Goal: Task Accomplishment & Management: Manage account settings

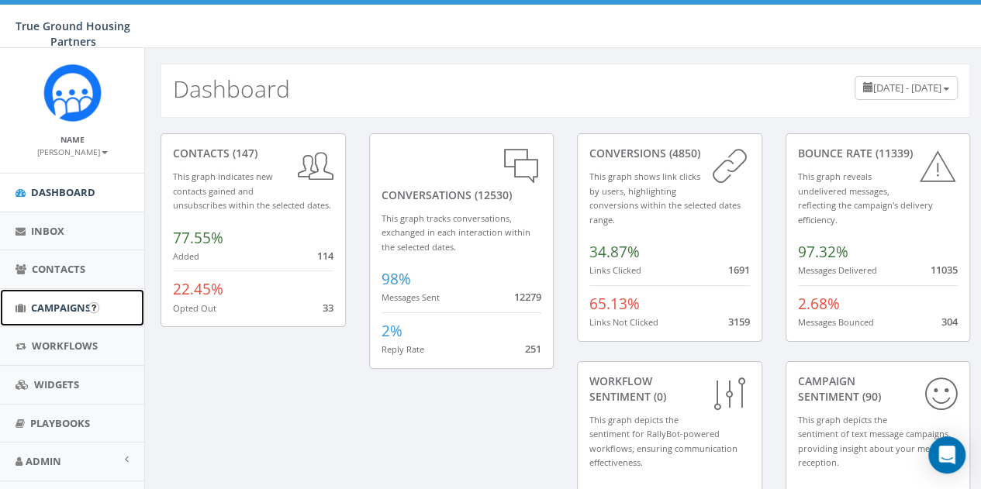
click at [50, 311] on span "Campaigns" at bounding box center [61, 308] width 60 height 14
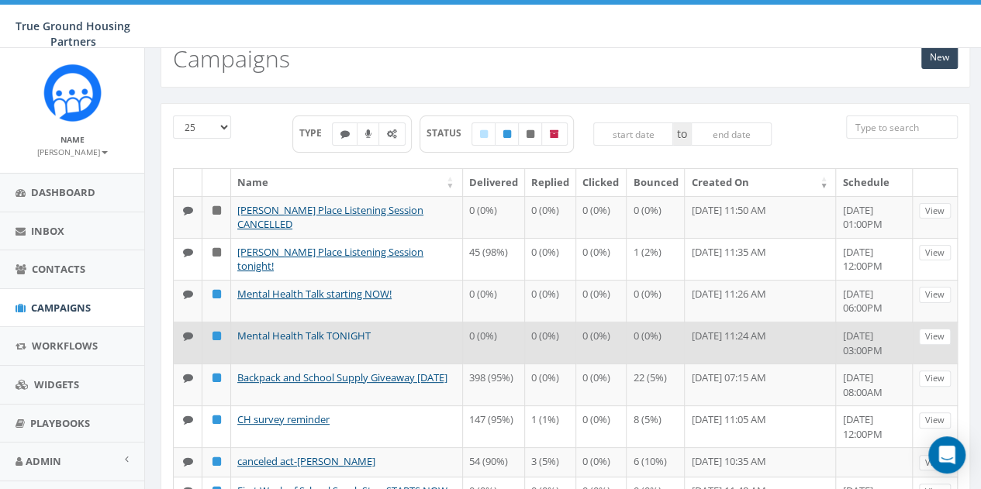
scroll to position [78, 0]
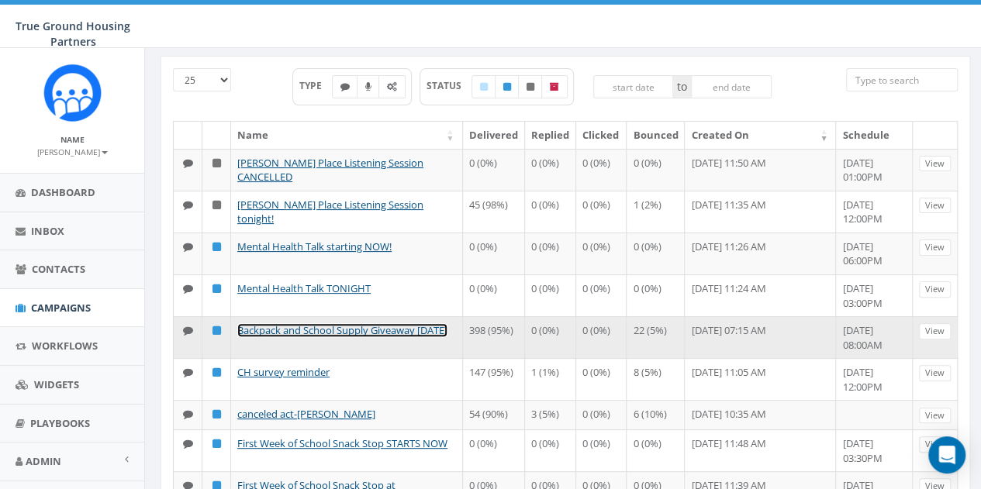
click at [307, 323] on link "Backpack and School Supply Giveaway [DATE]" at bounding box center [342, 330] width 210 height 14
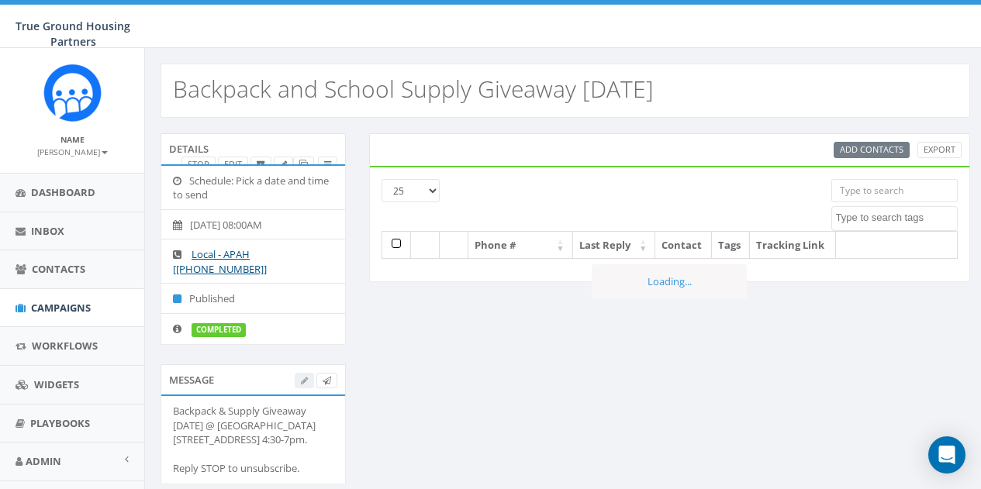
select select
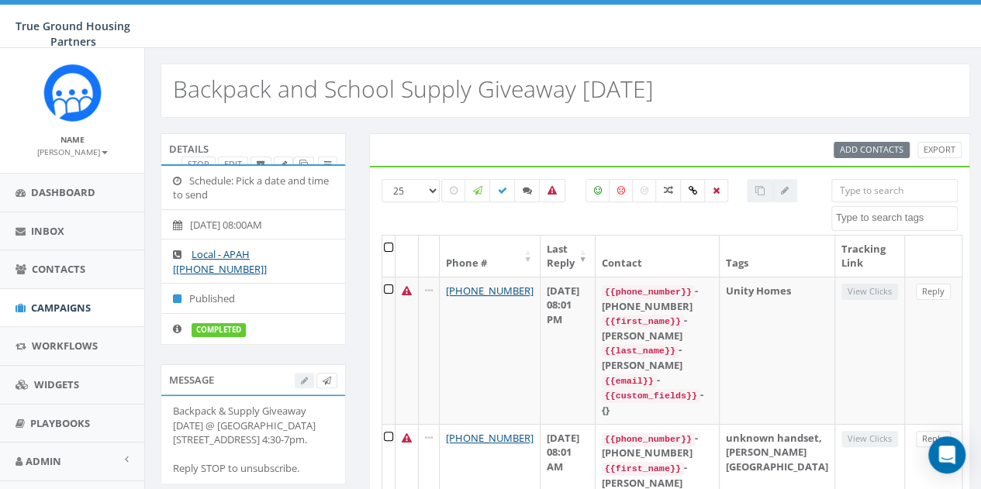
drag, startPoint x: 178, startPoint y: 89, endPoint x: 710, endPoint y: 85, distance: 531.8
click at [710, 85] on div "Backpack and School Supply Giveaway [DATE]" at bounding box center [564, 91] width 809 height 54
copy h2 "Backpack and School Supply Giveaway [DATE]"
click at [50, 306] on span "Campaigns" at bounding box center [61, 308] width 60 height 14
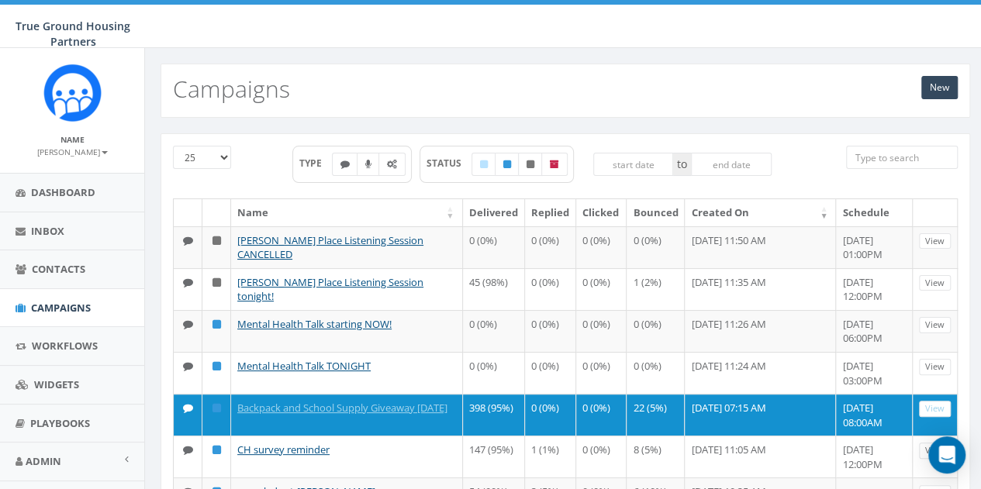
click at [245, 97] on h2 "Campaigns" at bounding box center [231, 89] width 117 height 26
click at [205, 84] on h2 "Campaigns" at bounding box center [231, 89] width 117 height 26
click at [236, 83] on h2 "Campaigns" at bounding box center [231, 89] width 117 height 26
click at [945, 92] on link "New" at bounding box center [939, 87] width 36 height 23
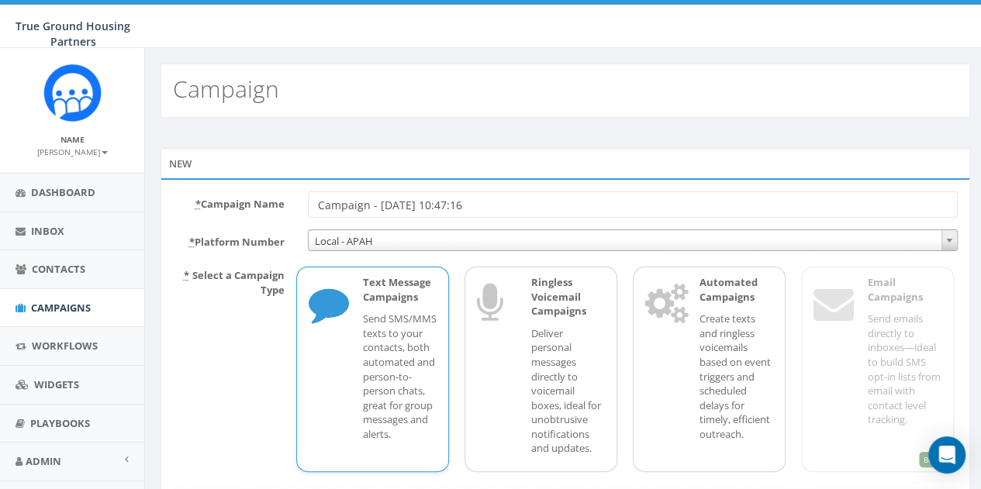
click at [229, 91] on h2 "Campaign" at bounding box center [226, 89] width 106 height 26
drag, startPoint x: 492, startPoint y: 208, endPoint x: 309, endPoint y: 212, distance: 183.8
click at [309, 212] on input "Campaign - [DATE] 10:47:16" at bounding box center [633, 204] width 650 height 26
click at [385, 205] on input "TODAY @ 4:30 TO 7PM Backpack and School Supplies" at bounding box center [633, 204] width 650 height 26
click at [386, 205] on input "TODAY @ 4:30 TO 7PM Backpack and School Supplies" at bounding box center [633, 204] width 650 height 26
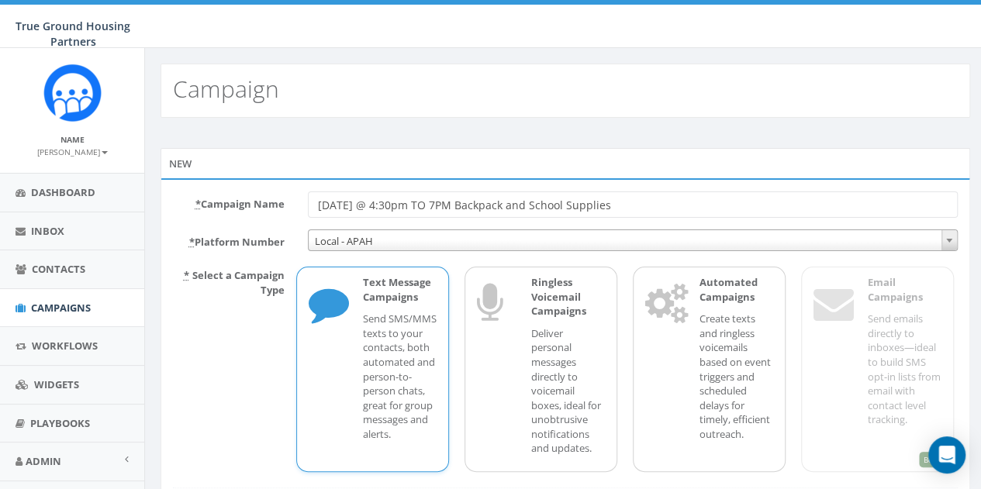
click at [423, 207] on input "TODAY @ 4:30pm TO 7PM Backpack and School Supplies" at bounding box center [633, 204] width 650 height 26
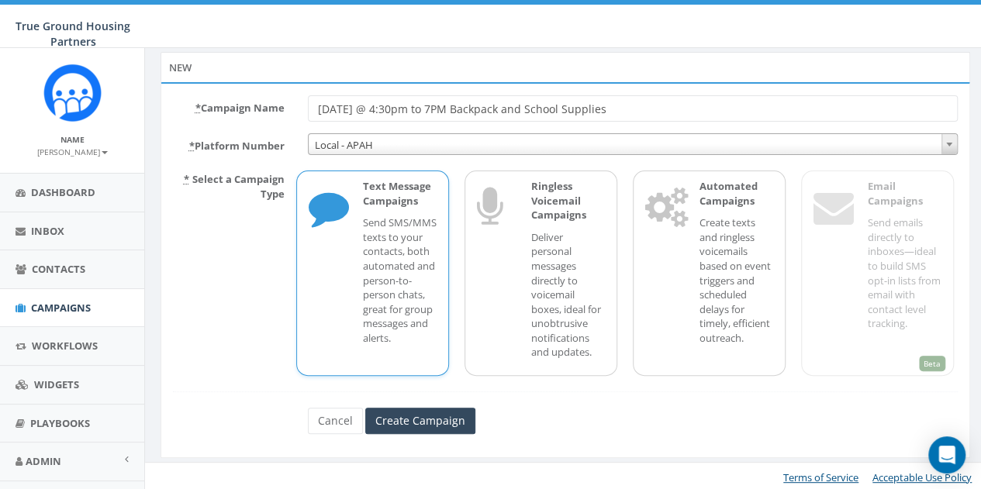
scroll to position [98, 0]
type input "[DATE] @ 4:30pm to 7PM Backpack and School Supplies"
click at [434, 418] on input "Create Campaign" at bounding box center [420, 419] width 110 height 26
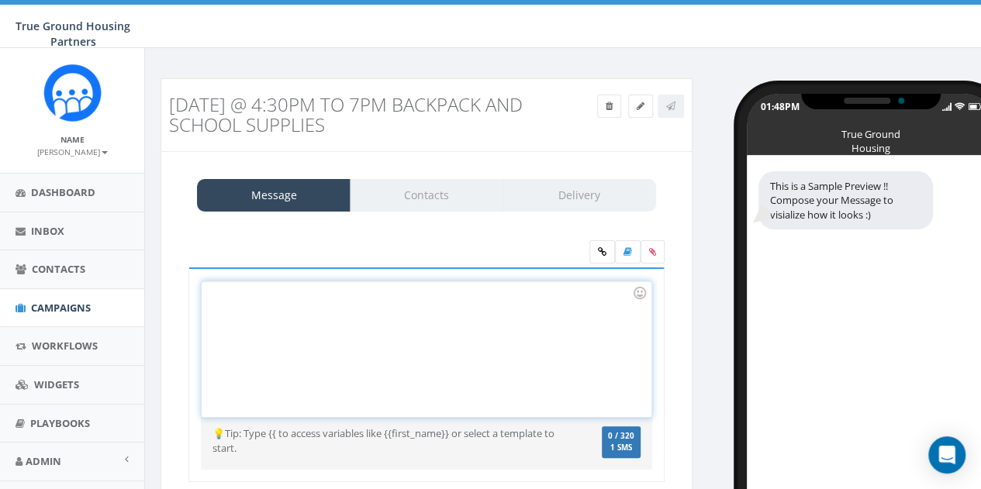
click at [260, 302] on div at bounding box center [426, 349] width 449 height 136
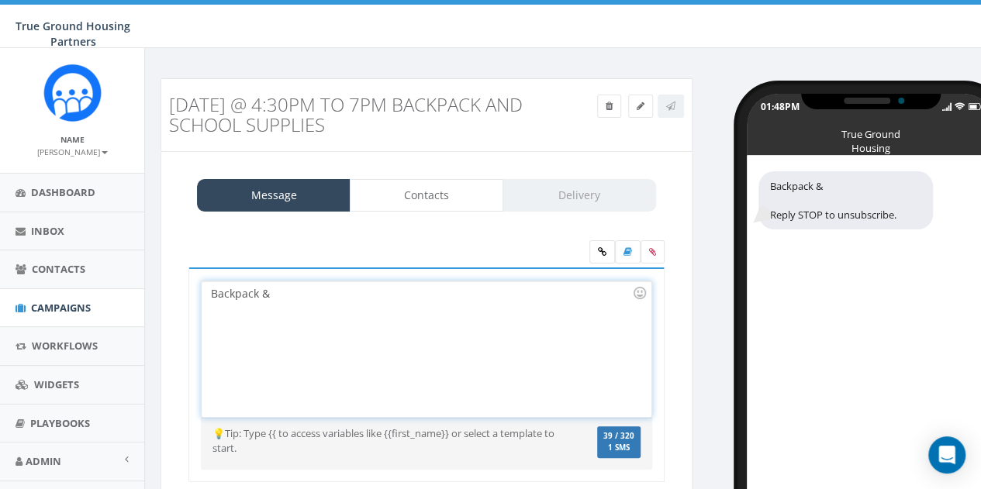
click at [212, 288] on div "Backpack &" at bounding box center [426, 349] width 449 height 136
click at [351, 288] on div "Back-to-School Backpack &" at bounding box center [426, 349] width 449 height 136
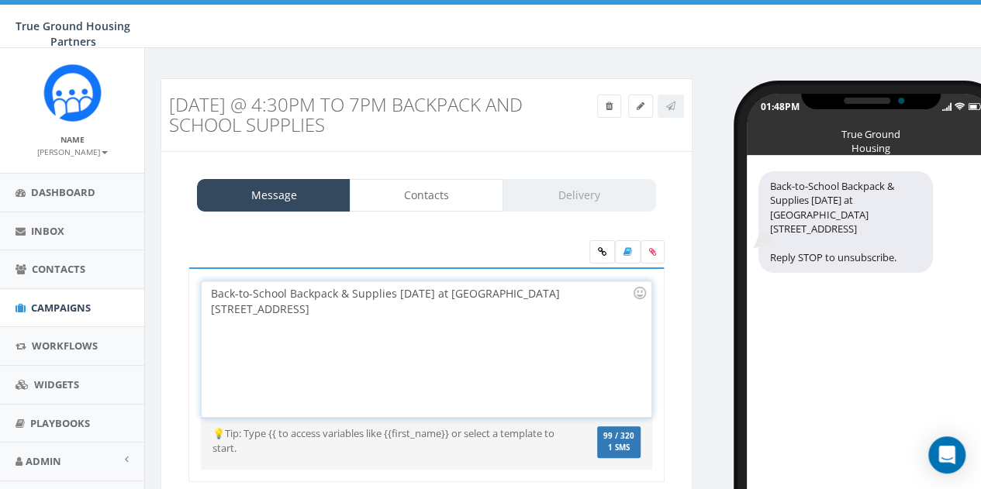
click at [440, 295] on div "Back-to-School Backpack & Supplies today at Queens Court 1615 18th St N" at bounding box center [426, 349] width 449 height 136
click at [260, 308] on div "Back-to-School Backpack & Supplies today starting at 4:30pm - Queens Court 1615…" at bounding box center [426, 349] width 449 height 136
click at [602, 295] on div "Back-to-School Backpack & Supplies today starting at 4:30pm - Queens Court 1615…" at bounding box center [426, 349] width 449 height 136
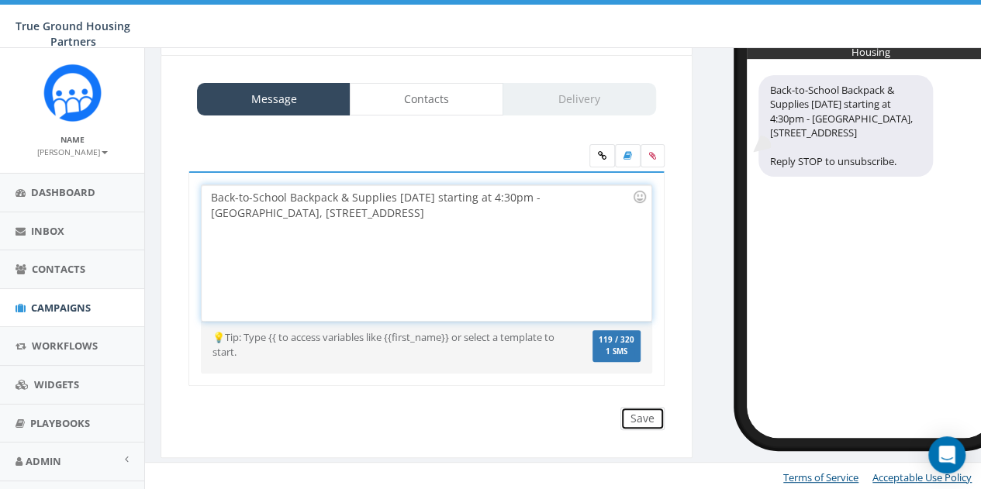
click at [631, 422] on input "Save" at bounding box center [642, 418] width 44 height 23
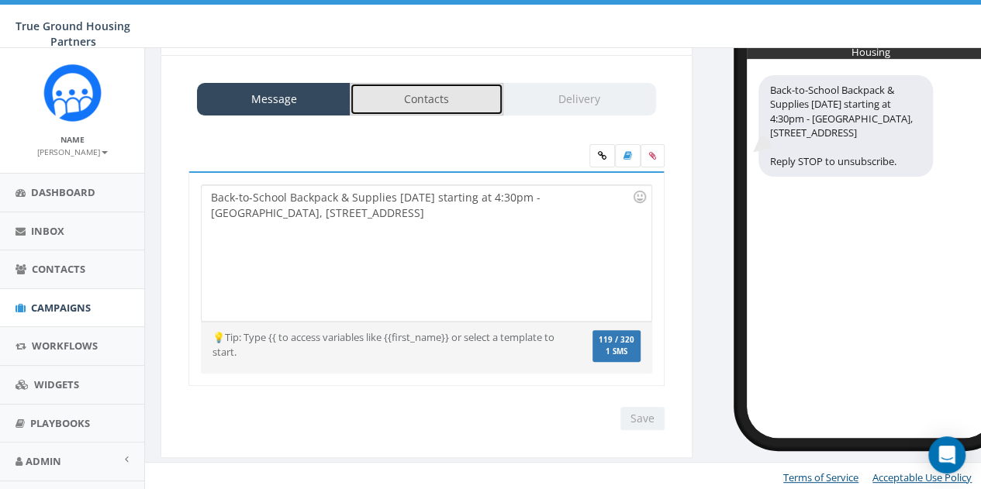
click at [425, 102] on link "Contacts" at bounding box center [426, 99] width 153 height 33
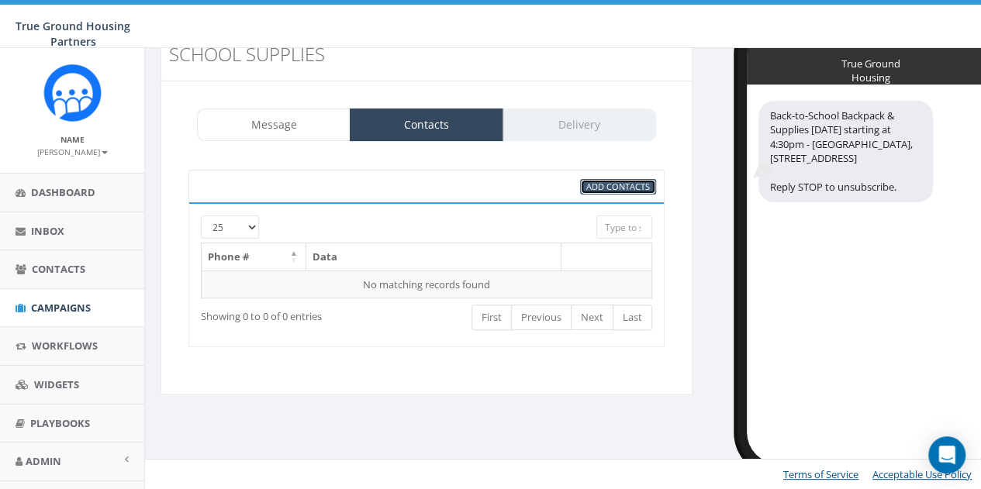
click at [605, 188] on span "Add Contacts" at bounding box center [618, 187] width 64 height 12
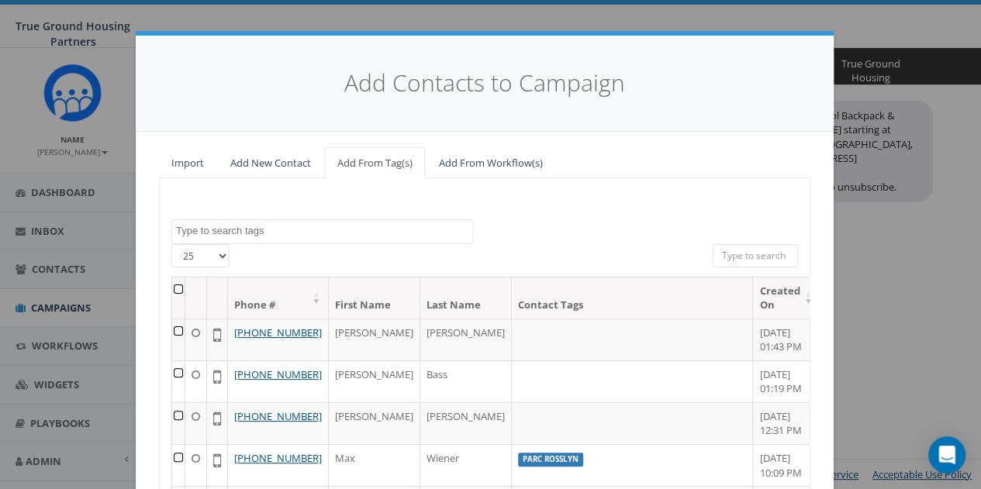
click at [205, 187] on div "2024/10/01 2024/11/22 2025/04/16 Arlington Mill Arlington Mill residences Arna …" at bounding box center [484, 421] width 651 height 487
click at [207, 238] on span at bounding box center [322, 231] width 302 height 25
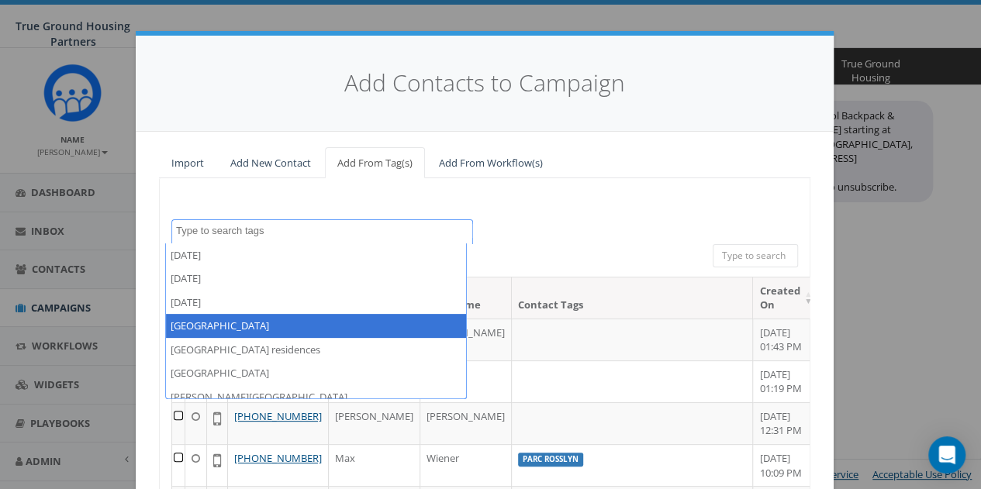
select select "[GEOGRAPHIC_DATA]"
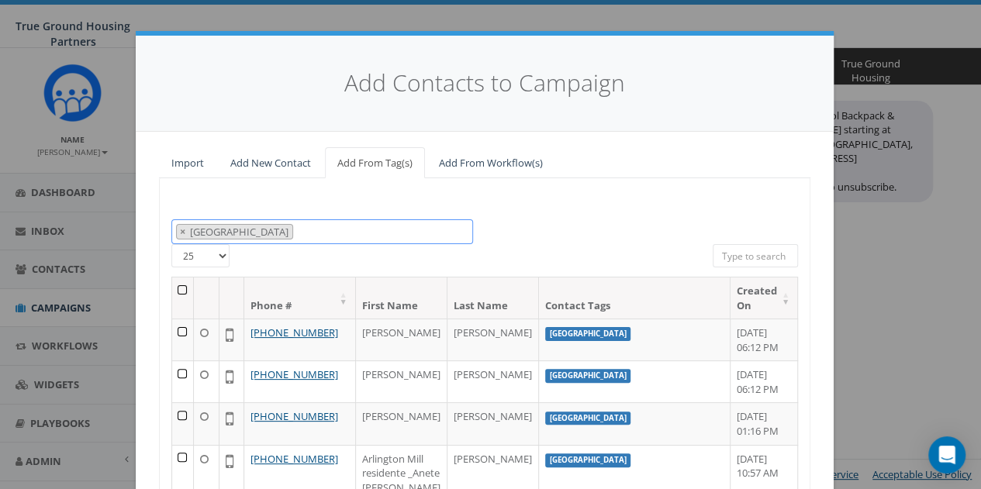
click at [290, 230] on span "× Arlington Mill" at bounding box center [322, 232] width 302 height 26
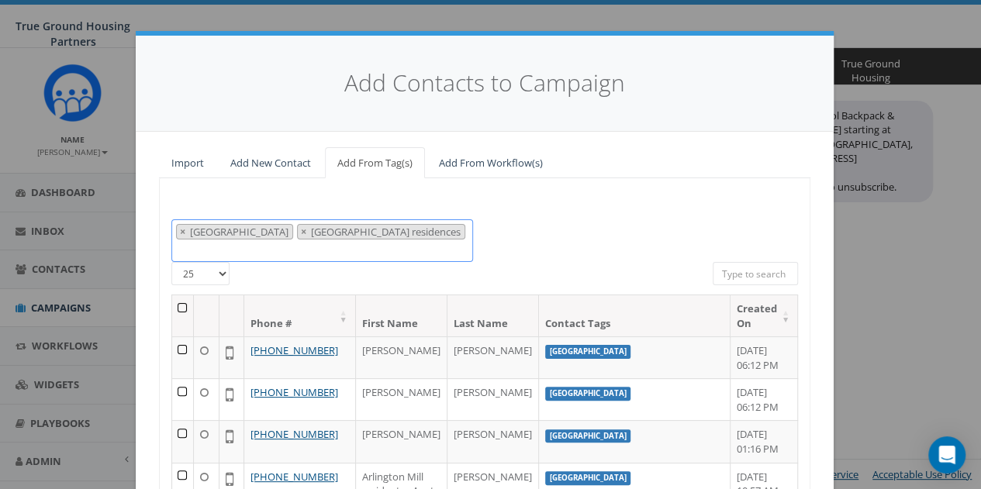
click at [415, 226] on span "× Arlington Mill × Arlington Mill residences" at bounding box center [322, 240] width 302 height 43
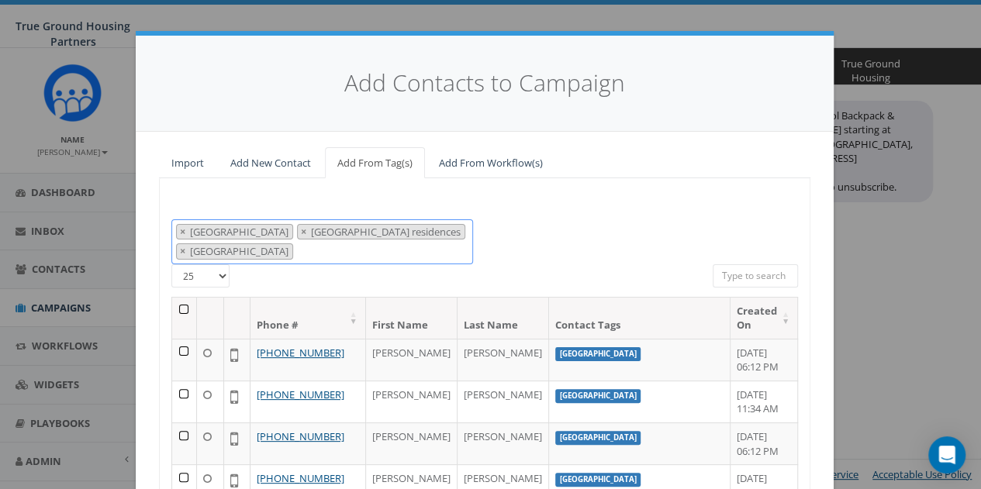
click at [364, 257] on span "× Arlington Mill × Arlington Mill residences × Arna Valley View" at bounding box center [322, 241] width 302 height 45
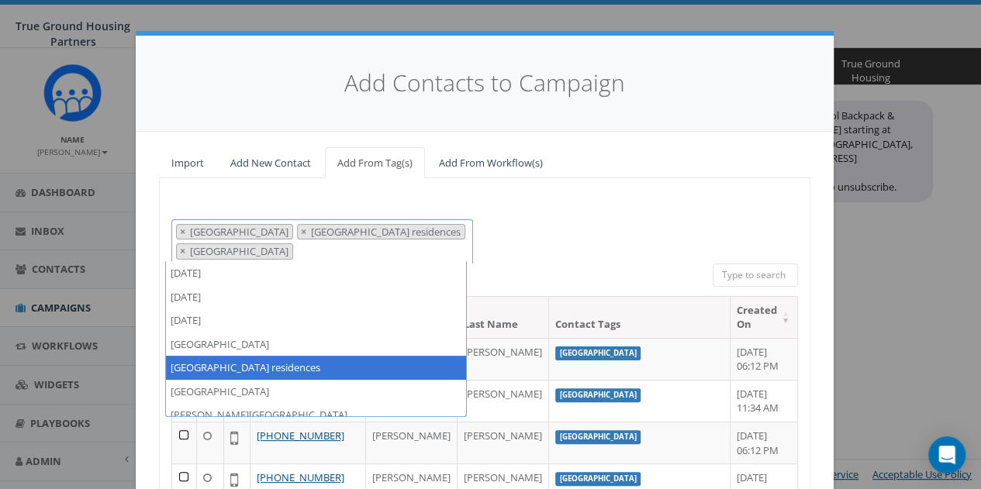
scroll to position [78, 0]
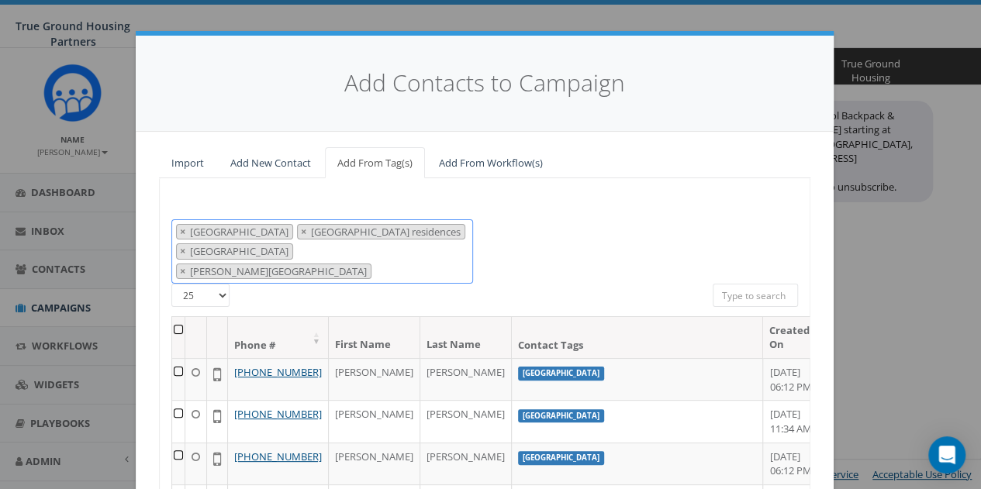
click at [396, 253] on span "× Arlington Mill × Arlington Mill residences × Arna Valley View × Buchanan Gard…" at bounding box center [322, 251] width 302 height 65
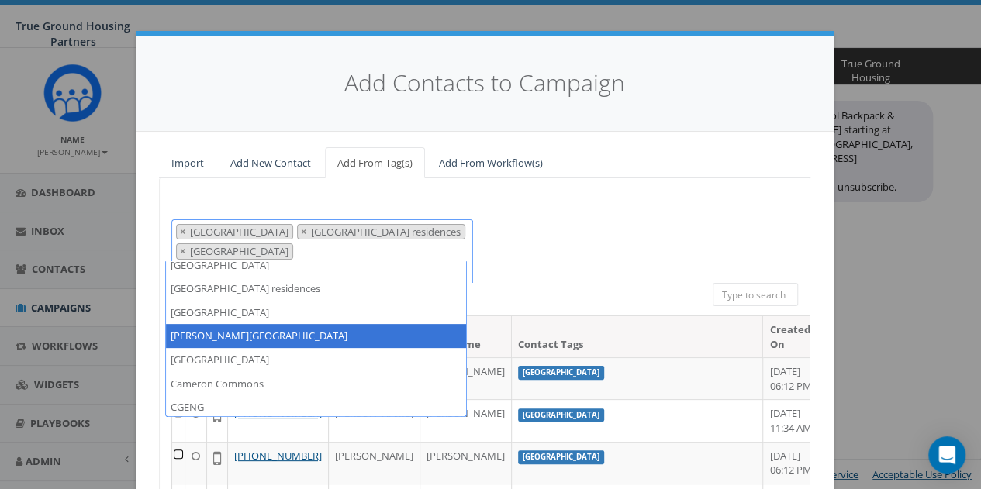
scroll to position [101, 0]
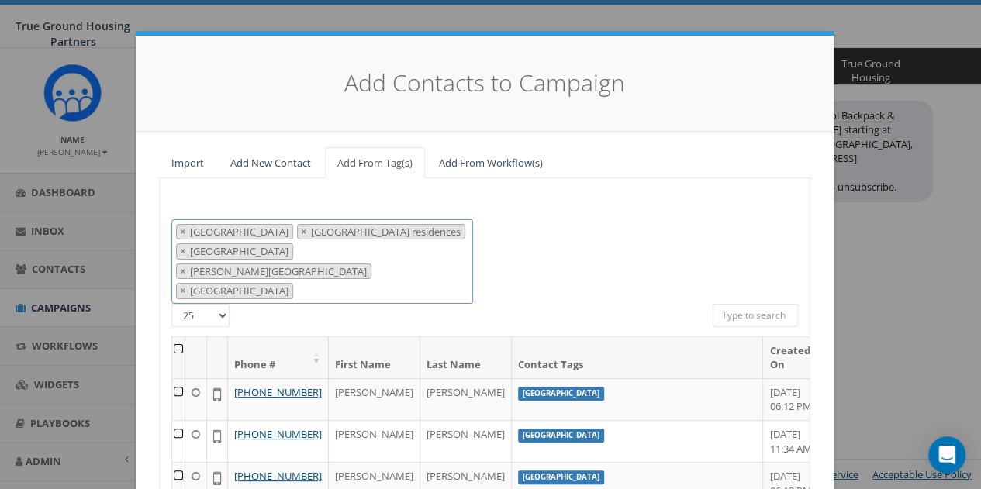
click at [398, 264] on span "× Arlington Mill × Arlington Mill residences × Arna Valley View × Buchanan Gard…" at bounding box center [322, 261] width 302 height 84
click at [395, 270] on span "× Arlington Mill × Arlington Mill residences × Arna Valley View × Buchanan Gard…" at bounding box center [322, 261] width 302 height 84
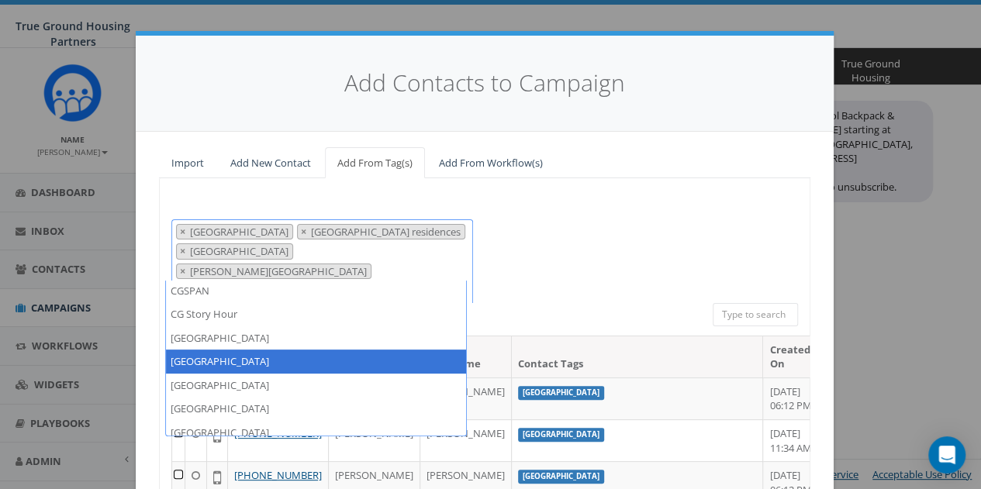
scroll to position [256, 0]
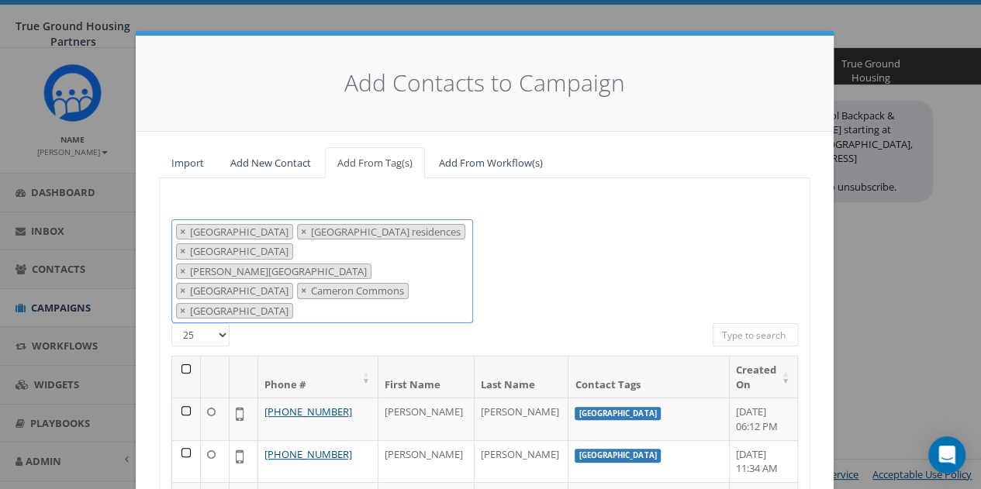
click at [307, 287] on span "× Arlington Mill × Arlington Mill residences × Arna Valley View × Buchanan Gard…" at bounding box center [322, 271] width 302 height 105
click at [383, 295] on span "× Arlington Mill × Arlington Mill residences × Arna Valley View × Buchanan Gard…" at bounding box center [322, 271] width 302 height 105
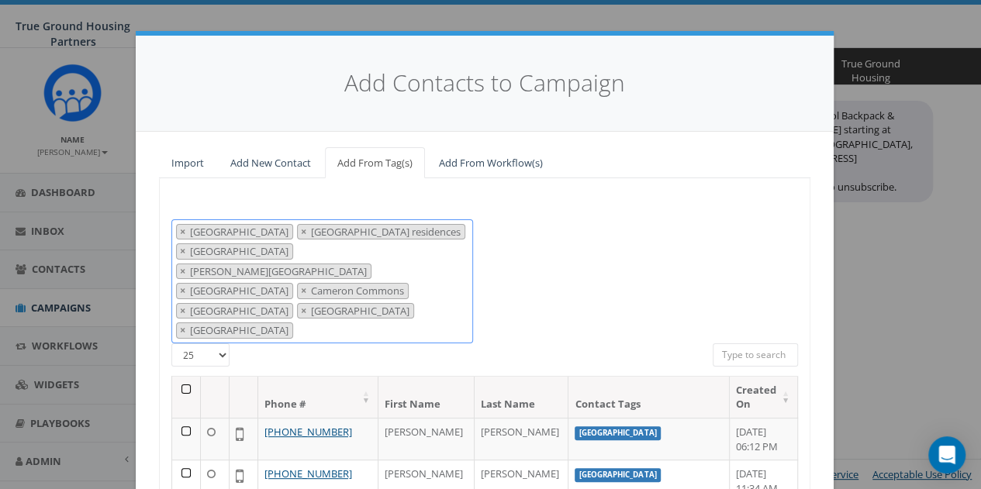
click at [333, 312] on span "× Arlington Mill × Arlington Mill residences × Arna Valley View × Buchanan Gard…" at bounding box center [322, 281] width 302 height 124
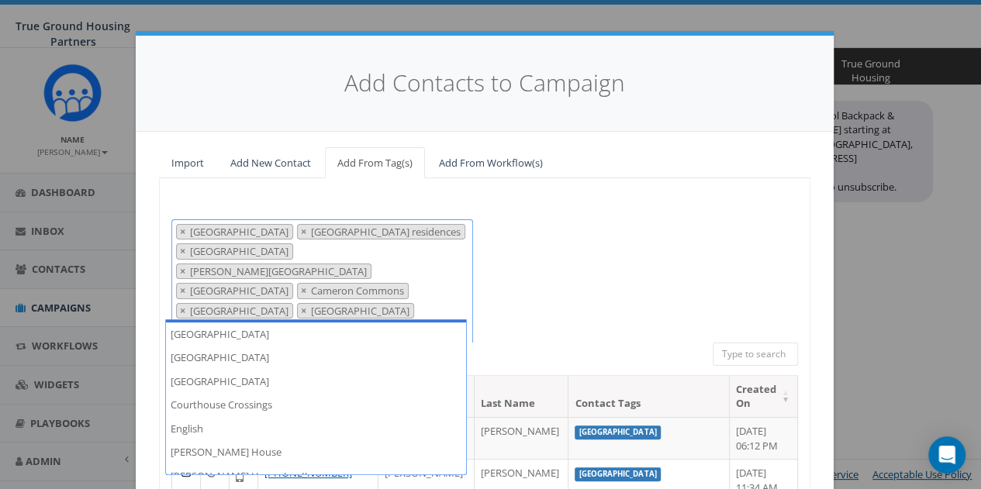
scroll to position [333, 0]
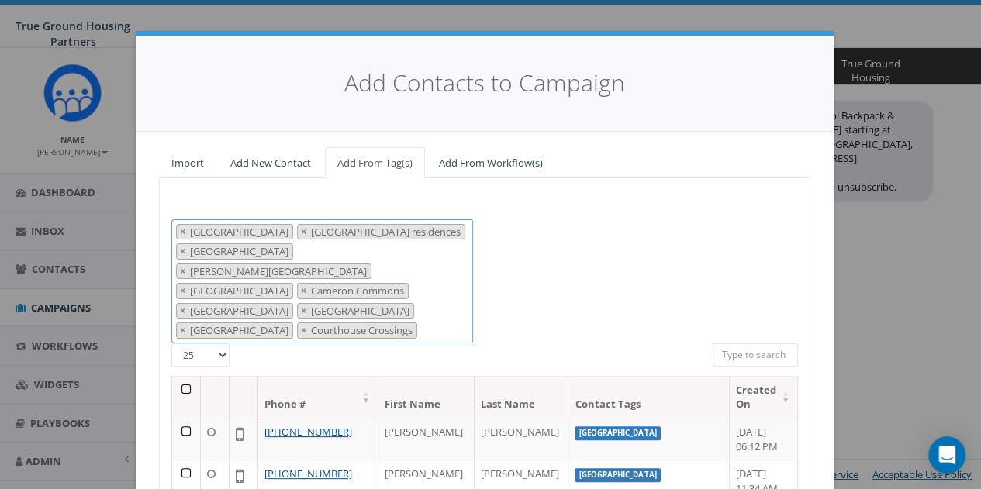
click at [423, 298] on span "× Arlington Mill × Arlington Mill residences × Arna Valley View × Buchanan Gard…" at bounding box center [322, 281] width 302 height 124
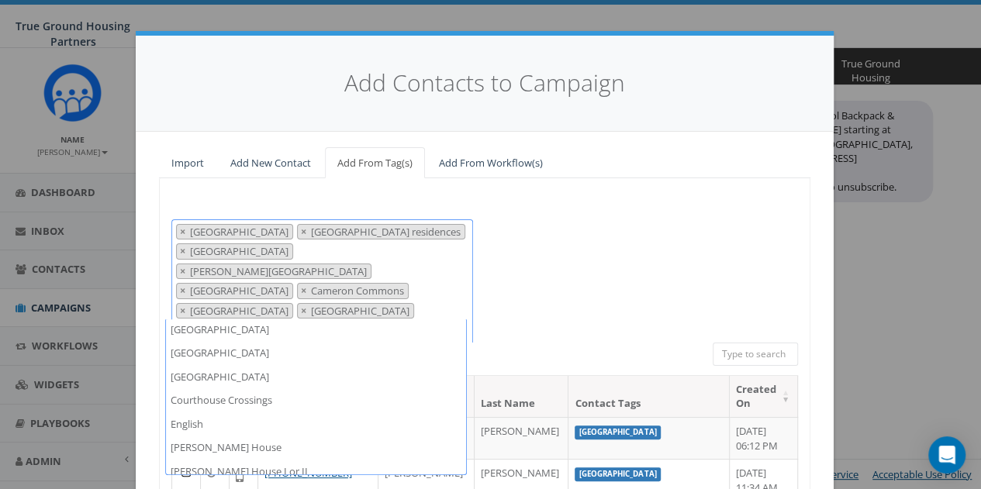
scroll to position [411, 0]
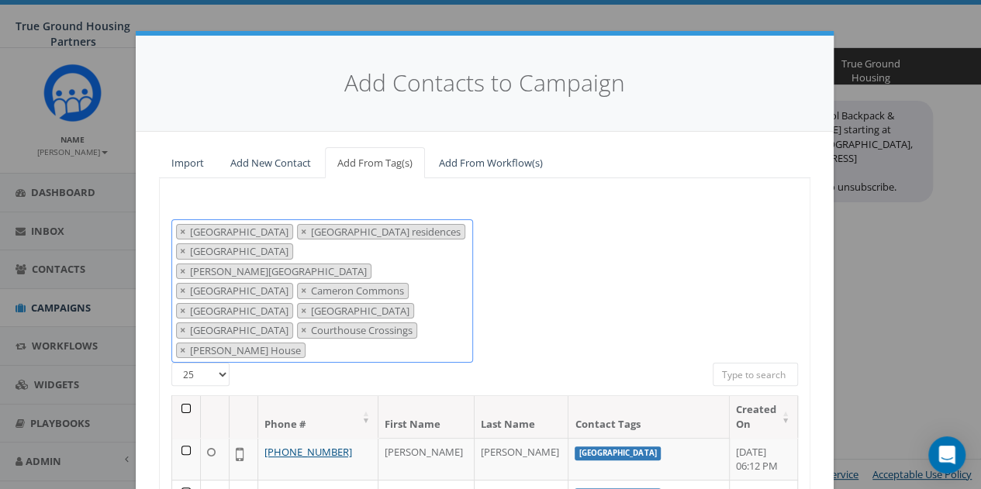
click at [314, 333] on span "× Arlington Mill × Arlington Mill residences × Arna Valley View × Buchanan Gard…" at bounding box center [322, 291] width 302 height 144
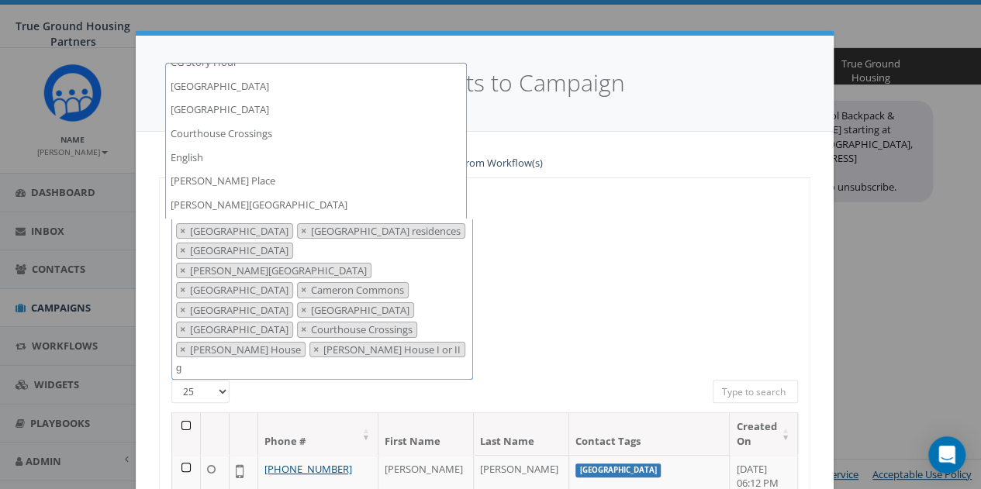
scroll to position [233, 0]
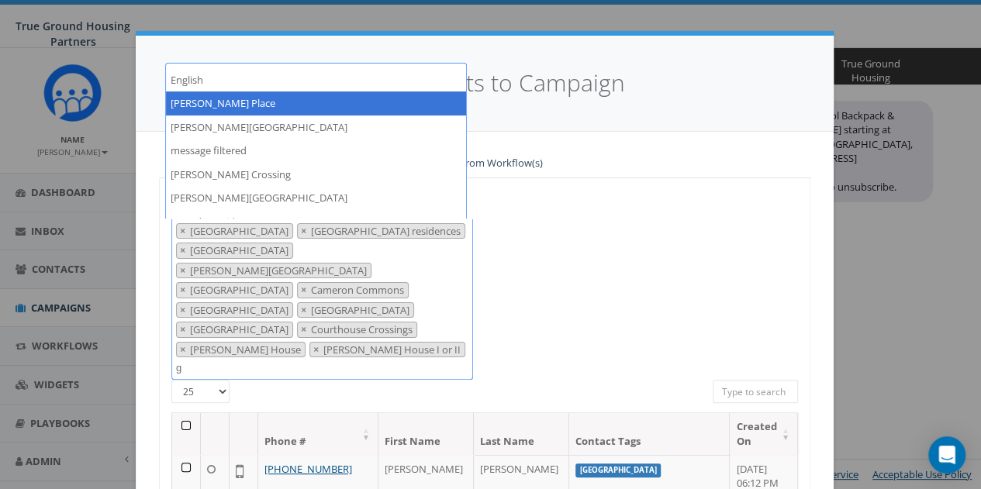
type textarea "g"
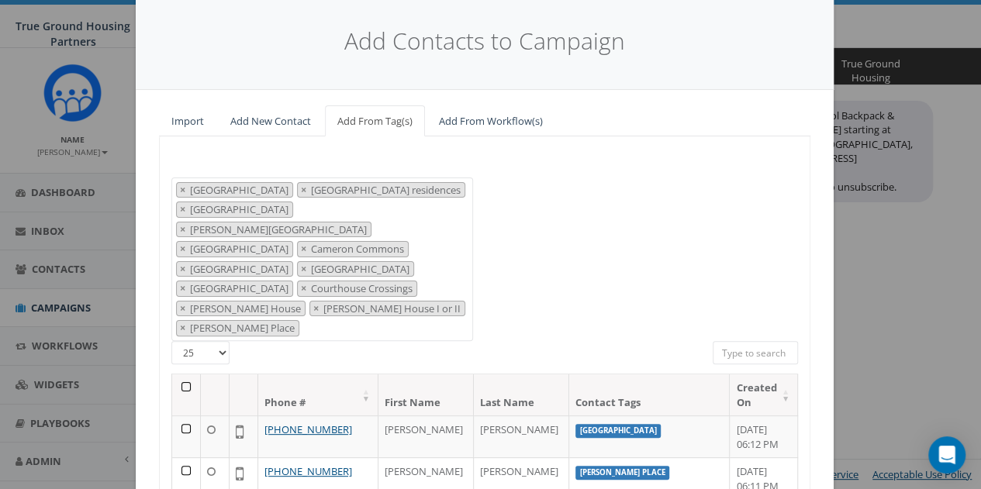
scroll to position [78, 0]
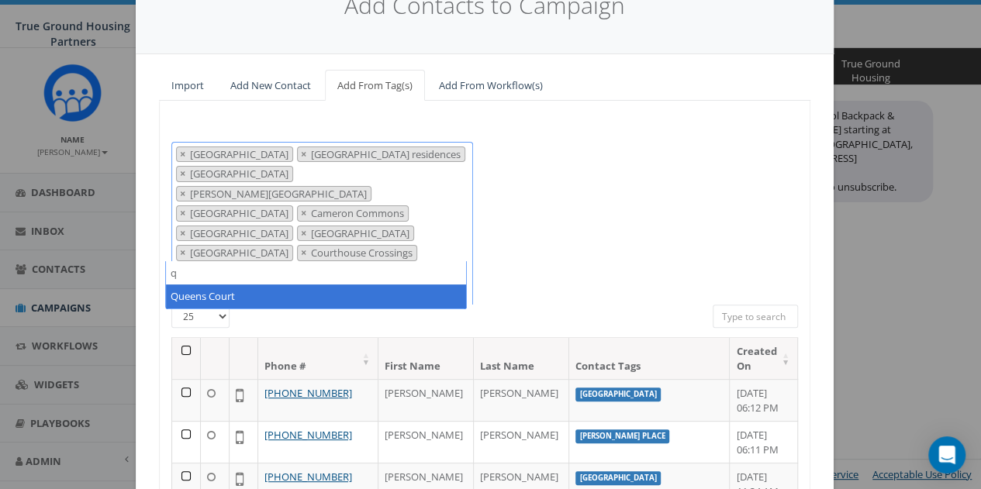
type textarea "q"
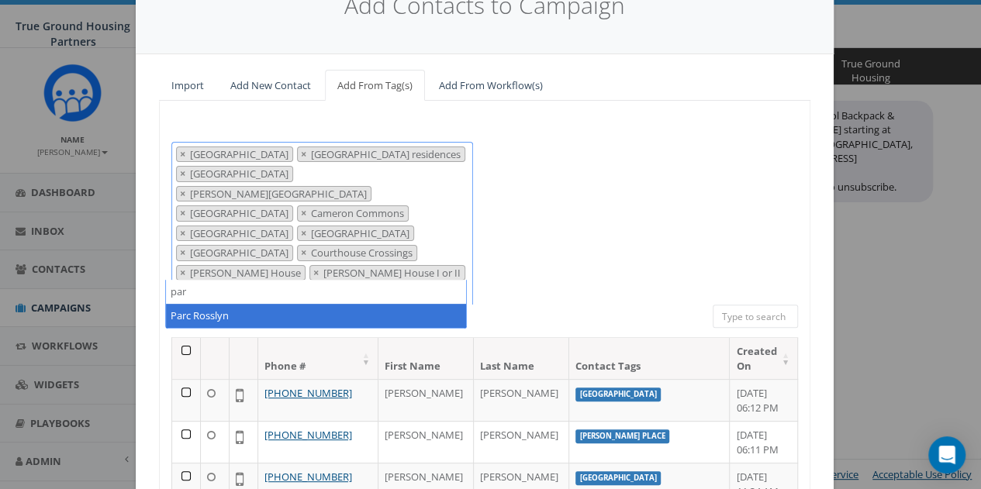
type textarea "par"
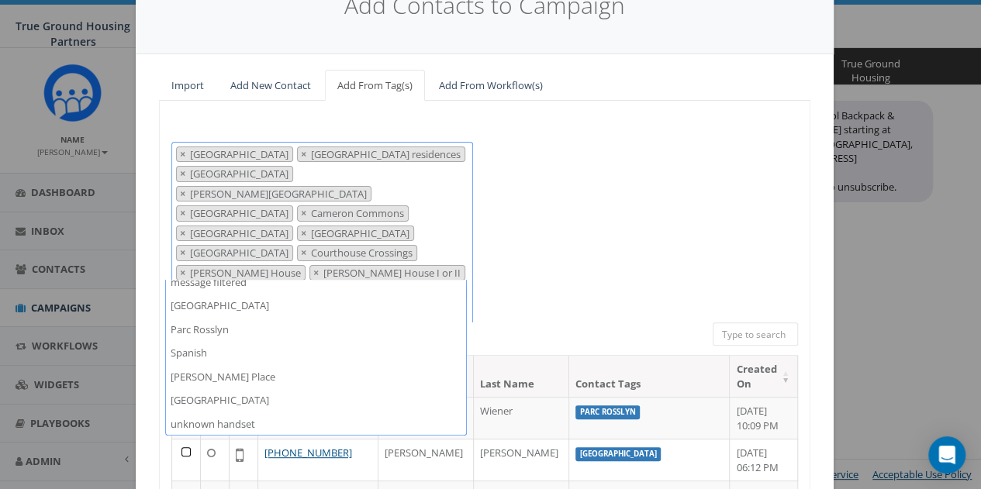
scroll to position [437, 0]
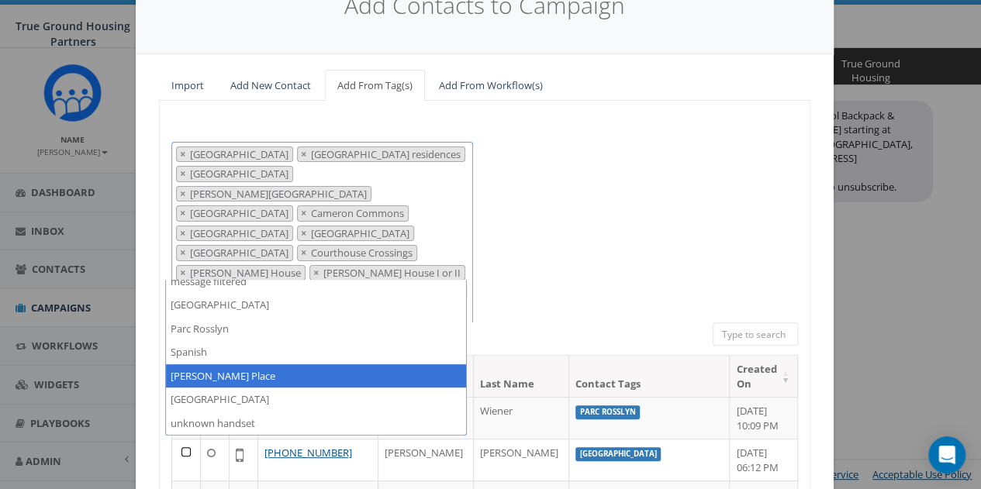
type textarea "a"
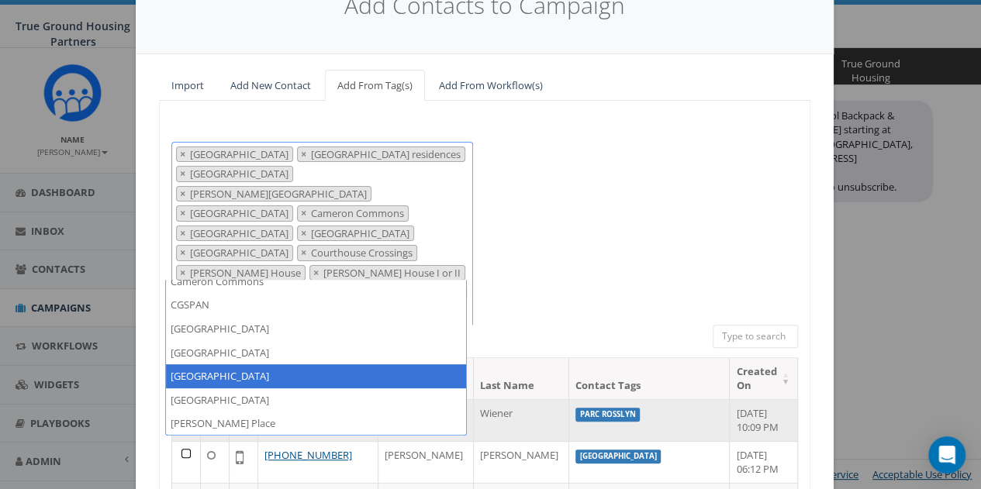
scroll to position [177, 0]
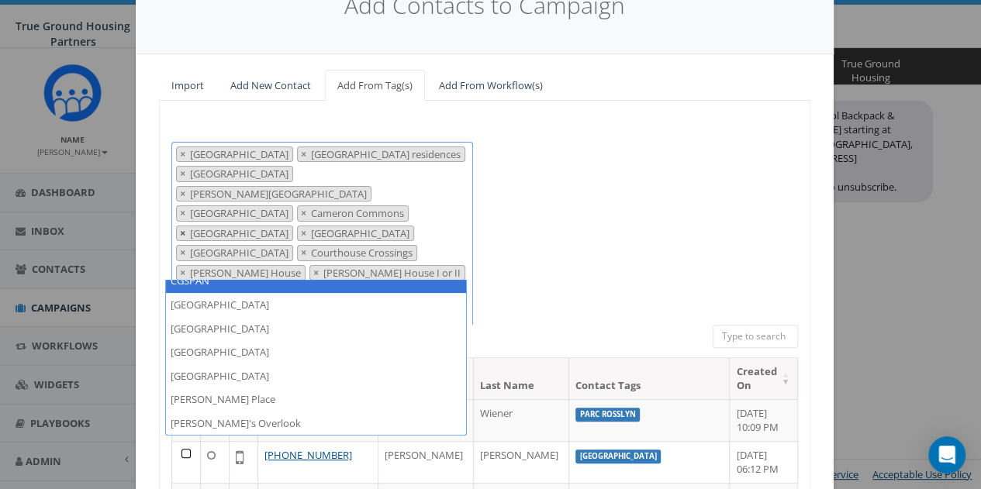
type textarea "a"
click at [180, 226] on span "×" at bounding box center [182, 233] width 5 height 14
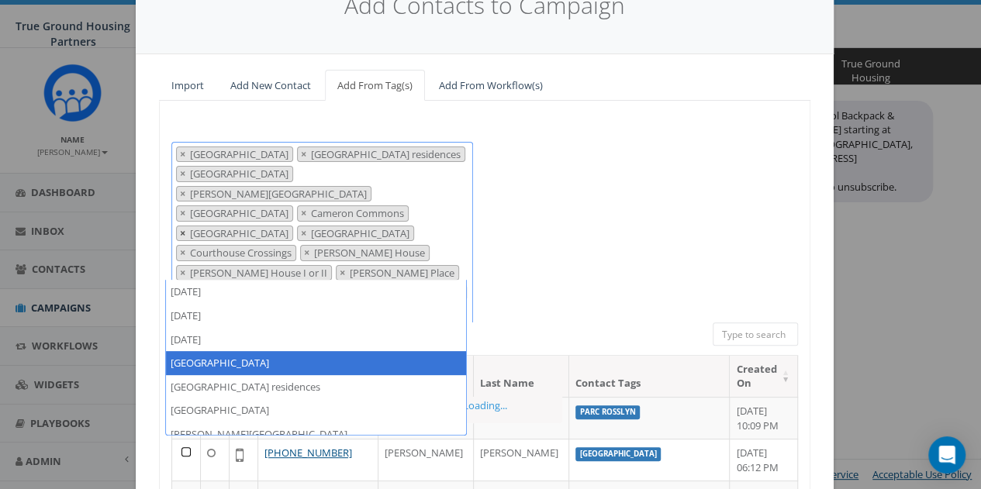
scroll to position [23, 0]
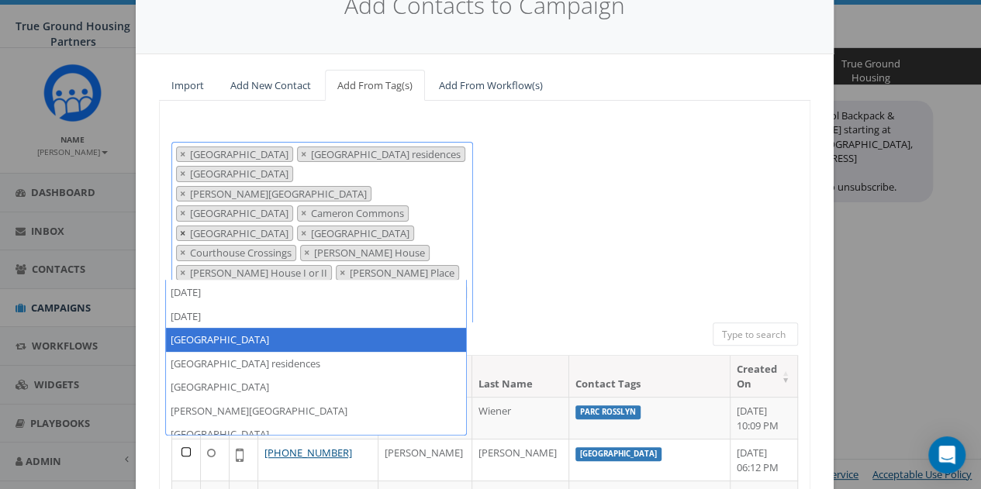
click at [180, 226] on span "×" at bounding box center [182, 233] width 5 height 14
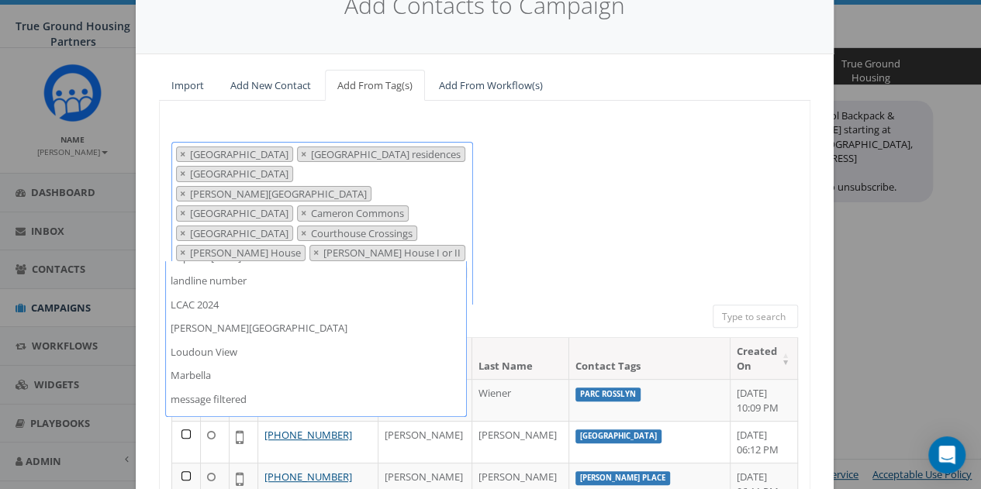
scroll to position [775, 0]
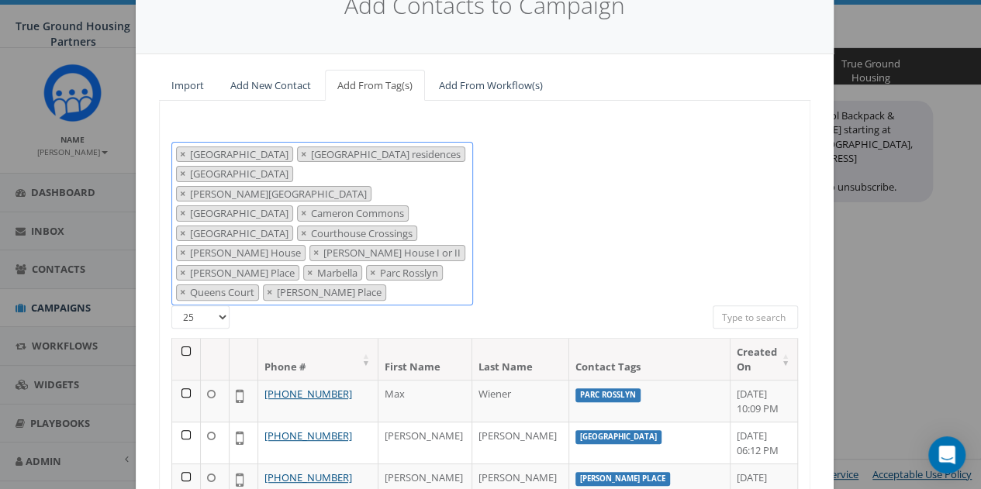
click at [291, 276] on span "× Arlington Mill × Arlington Mill residences × Arna Valley View × Buchanan Gard…" at bounding box center [322, 224] width 302 height 164
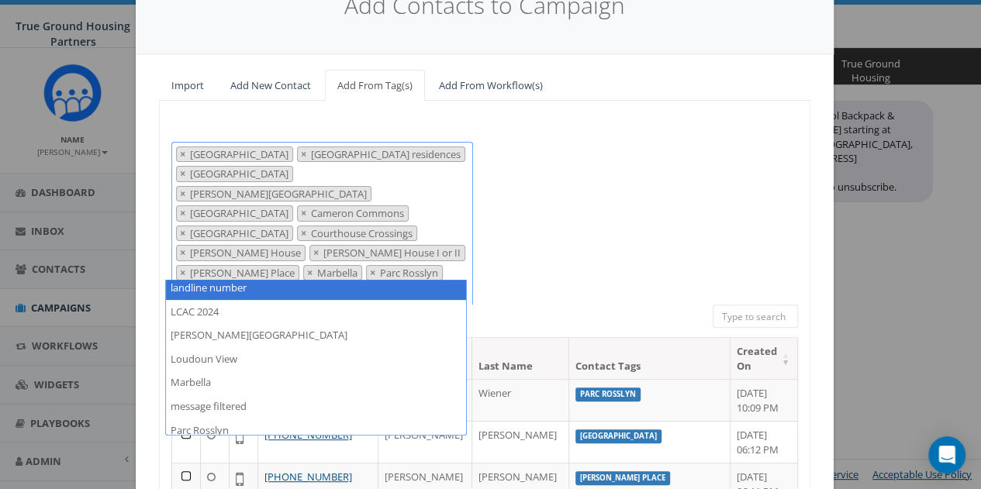
scroll to position [264, 0]
type textarea "l"
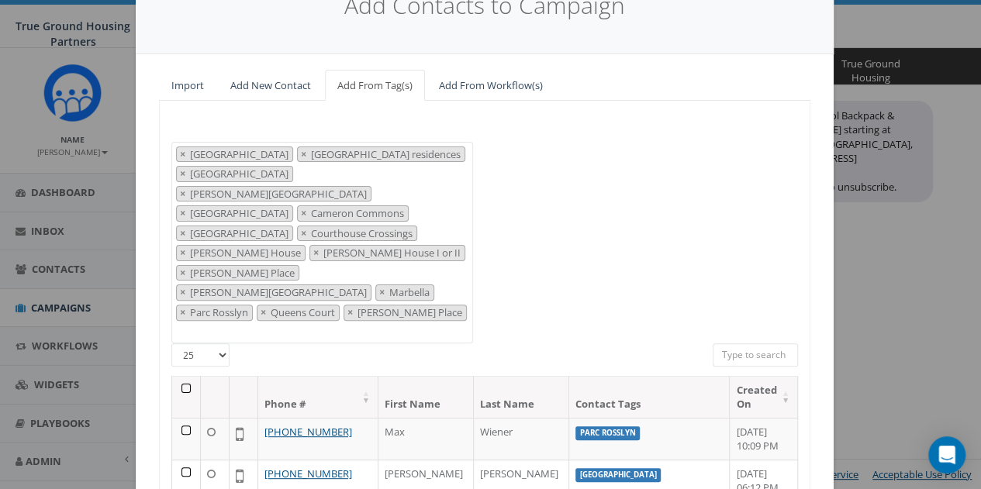
click at [183, 377] on th at bounding box center [186, 397] width 29 height 41
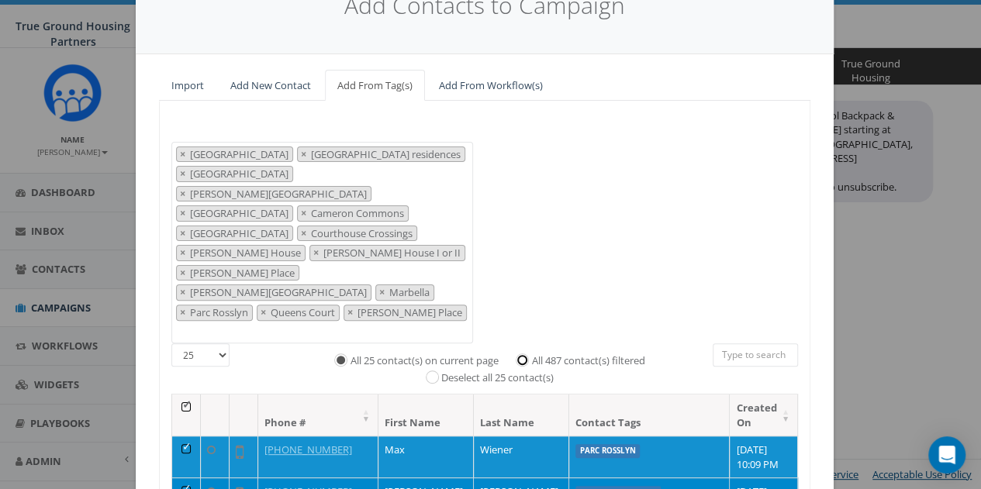
click at [522, 354] on input "All 487 contact(s) filtered" at bounding box center [526, 359] width 10 height 10
radio input "true"
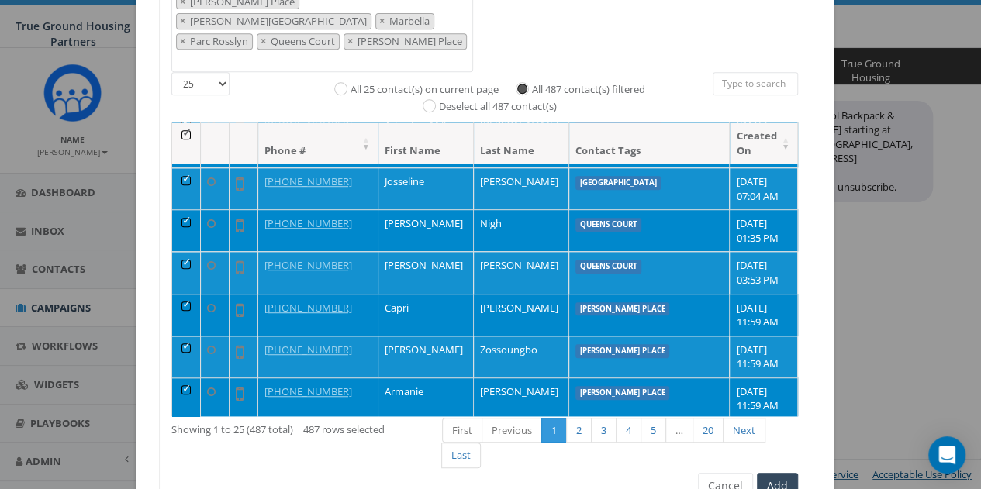
scroll to position [365, 0]
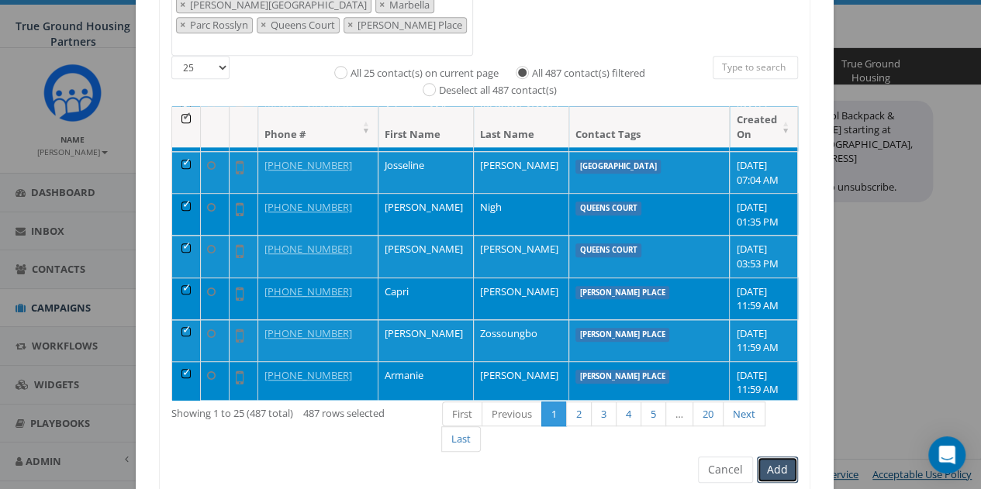
click at [777, 457] on button "Add" at bounding box center [777, 470] width 41 height 26
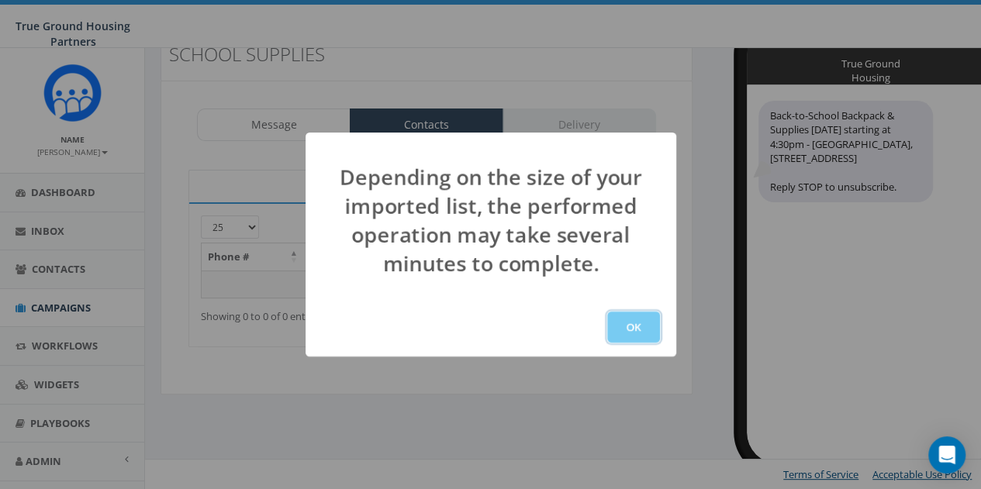
click at [642, 333] on button "OK" at bounding box center [633, 327] width 53 height 31
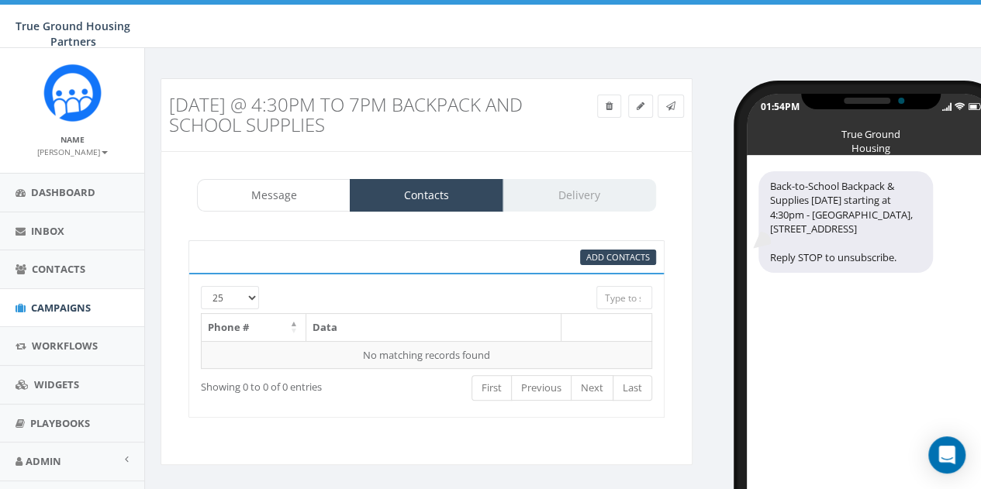
click at [578, 198] on div "Message Contacts Delivery" at bounding box center [426, 195] width 459 height 33
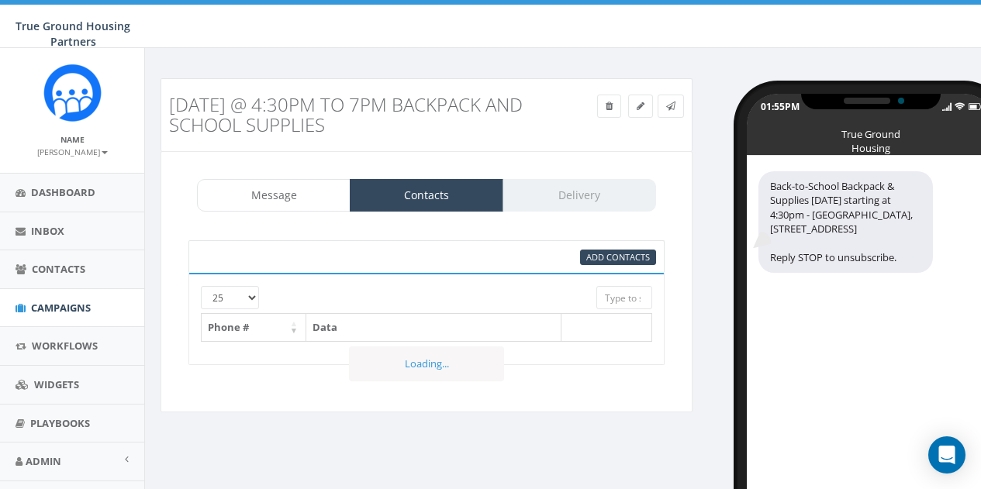
select select
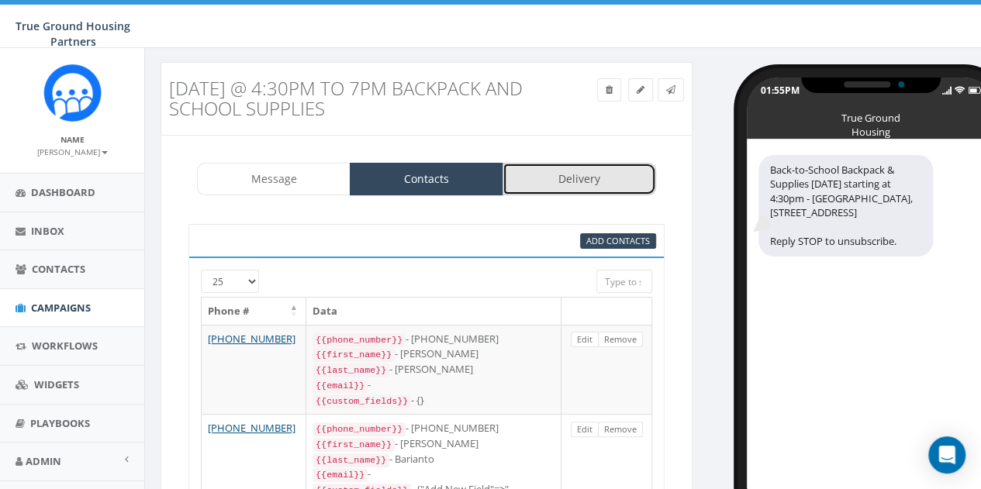
click at [581, 184] on link "Delivery" at bounding box center [578, 179] width 153 height 33
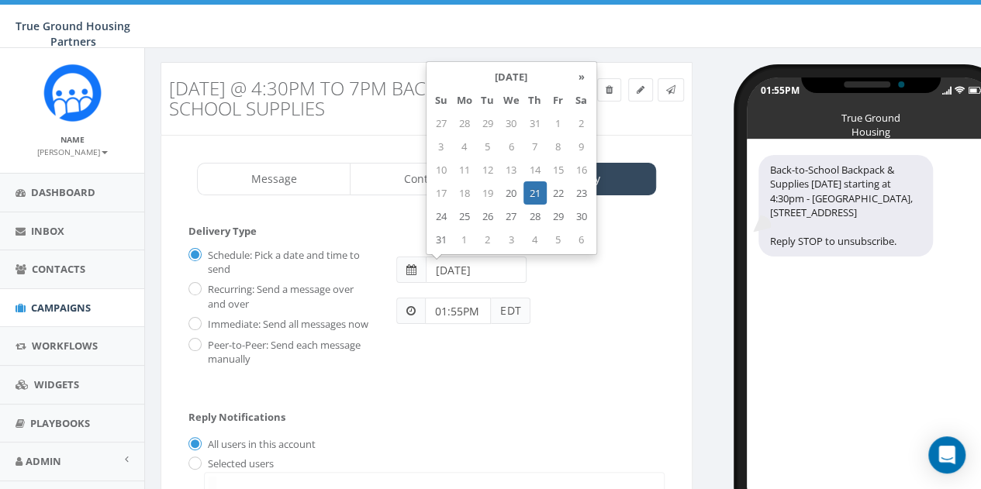
click at [488, 268] on input "2025-08-21" at bounding box center [476, 270] width 101 height 26
click at [515, 196] on td "20" at bounding box center [511, 192] width 24 height 23
type input "2025-08-20"
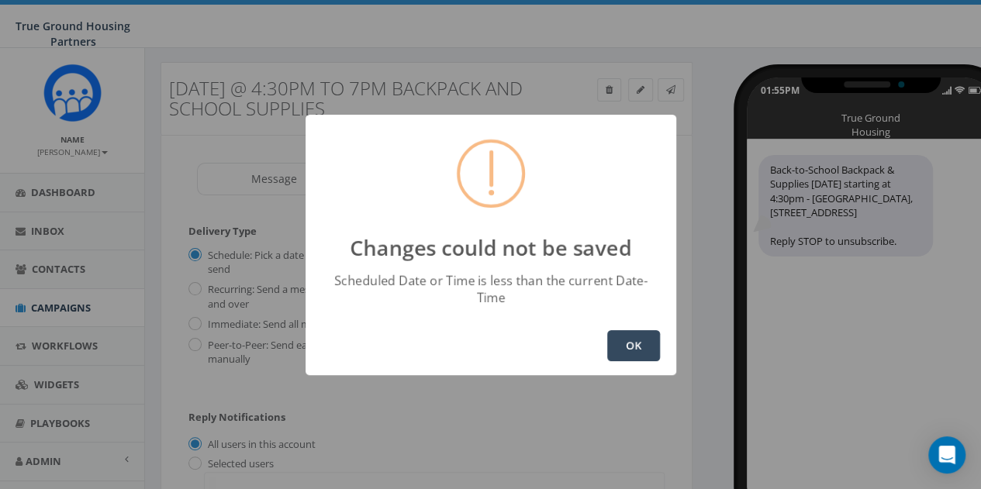
click at [636, 332] on button "OK" at bounding box center [633, 345] width 53 height 31
click at [631, 331] on button "OK" at bounding box center [633, 345] width 53 height 31
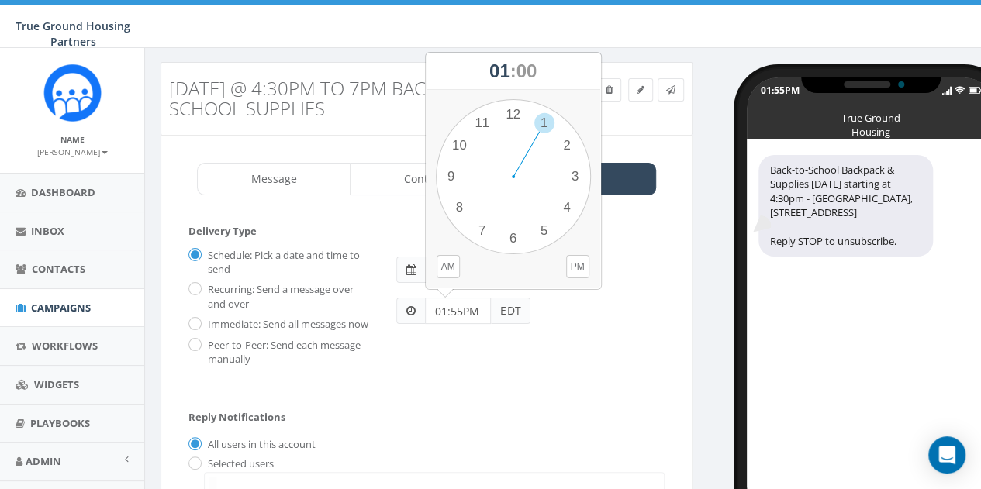
click at [462, 311] on input "01:55PM" at bounding box center [458, 311] width 66 height 26
type input "02:00PM"
click at [575, 340] on div "Schedule: Pick a date and time to send Recurring: Send a message over and over …" at bounding box center [426, 305] width 499 height 124
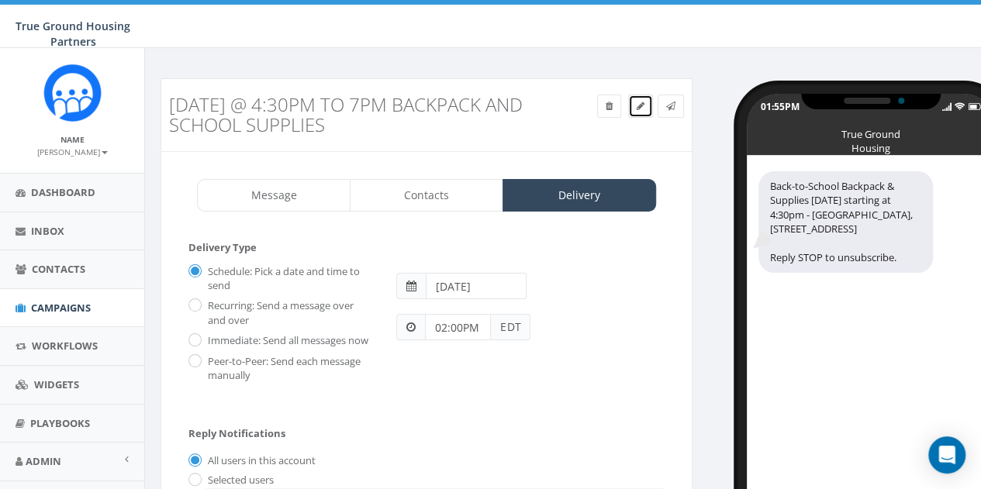
click at [639, 104] on icon at bounding box center [640, 106] width 8 height 9
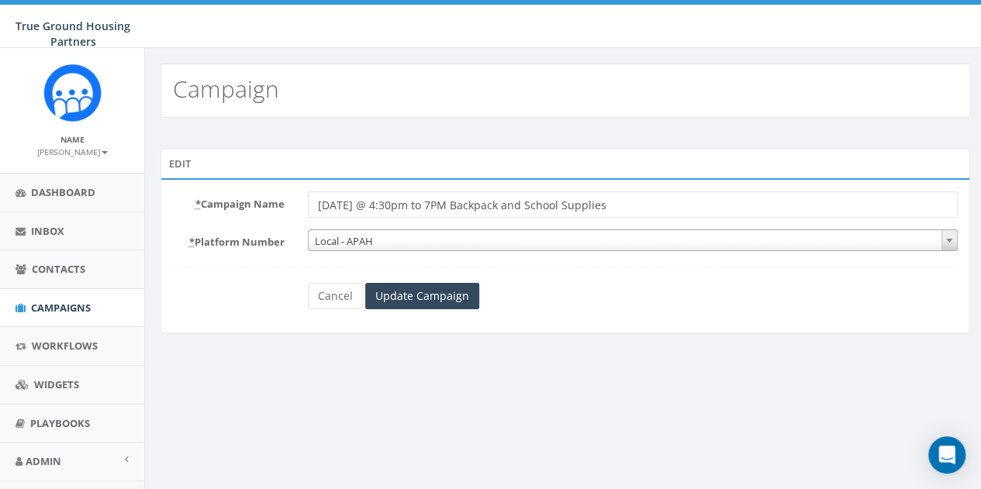
click at [448, 205] on input "[DATE] @ 4:30pm to 7PM Backpack and School Supplies" at bounding box center [633, 204] width 650 height 26
drag, startPoint x: 485, startPoint y: 202, endPoint x: 312, endPoint y: 205, distance: 173.7
click at [312, 205] on input "Backpack and School Supplies" at bounding box center [633, 204] width 650 height 26
click at [374, 201] on input "Come and pick up bookbags & essential school supplies! Don’t miss out" at bounding box center [633, 204] width 650 height 26
click at [659, 205] on input "Come pick up bookbags & essential school supplies! Don’t miss out" at bounding box center [633, 204] width 650 height 26
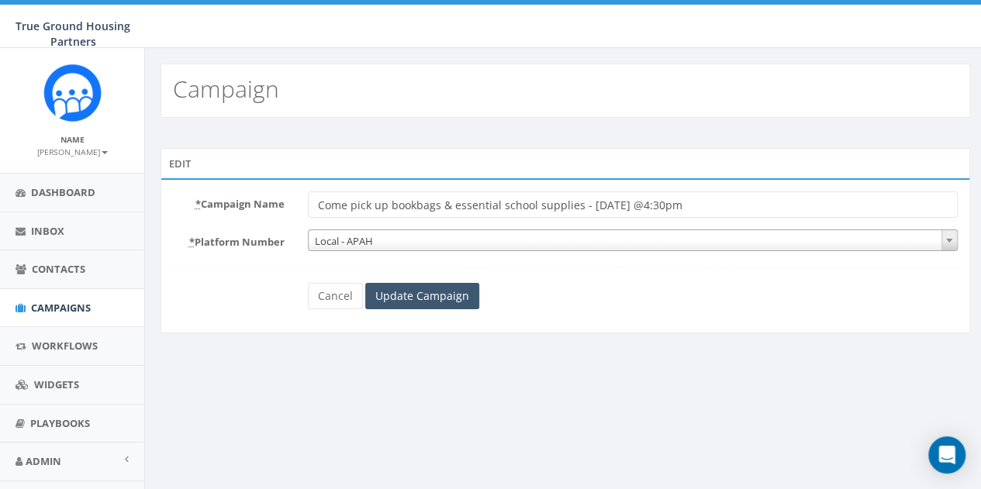
type input "Come pick up bookbags & essential school supplies - [DATE] @4:30pm"
click at [418, 290] on input "Update Campaign" at bounding box center [422, 296] width 114 height 26
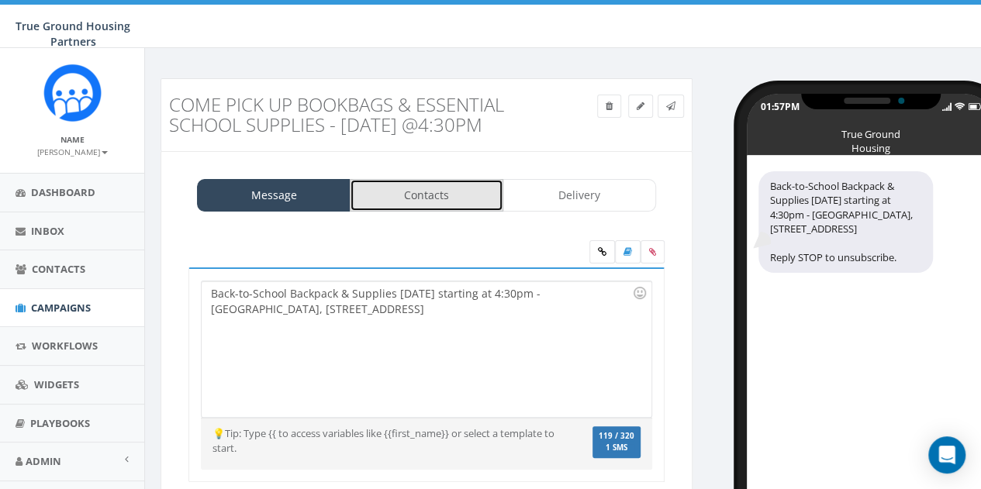
click at [476, 205] on link "Contacts" at bounding box center [426, 195] width 153 height 33
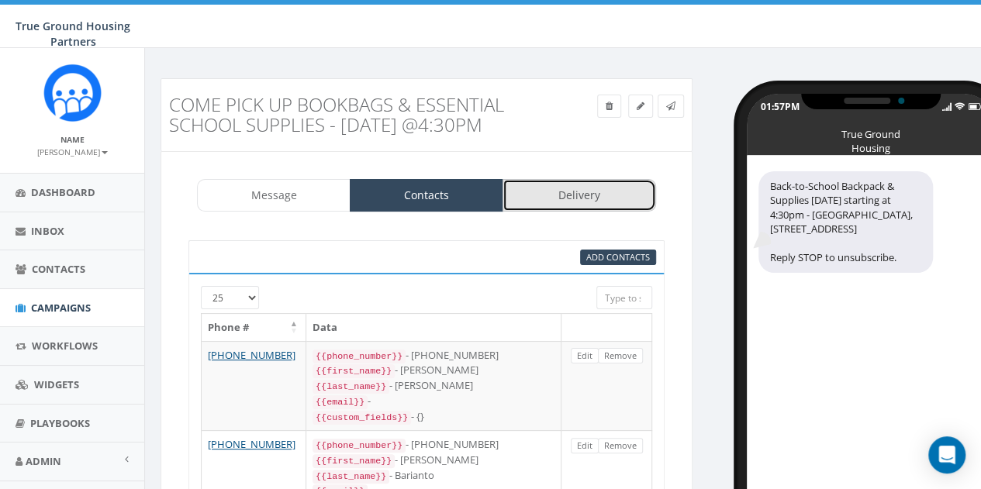
click at [564, 187] on link "Delivery" at bounding box center [578, 195] width 153 height 33
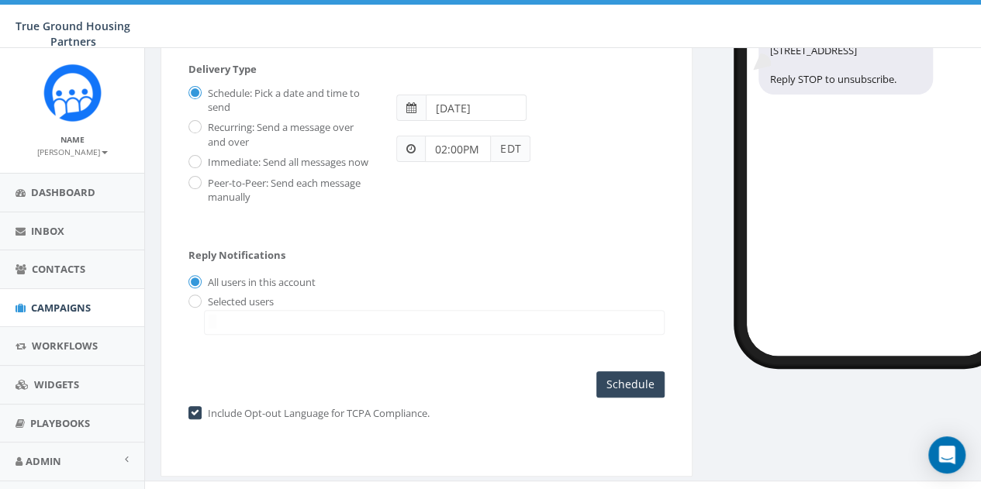
scroll to position [198, 0]
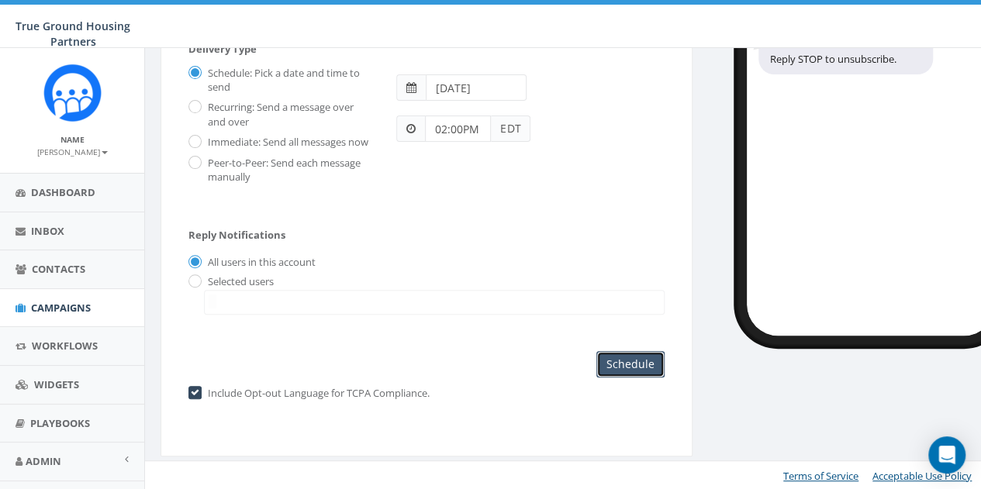
click at [633, 362] on input "Schedule" at bounding box center [630, 364] width 68 height 26
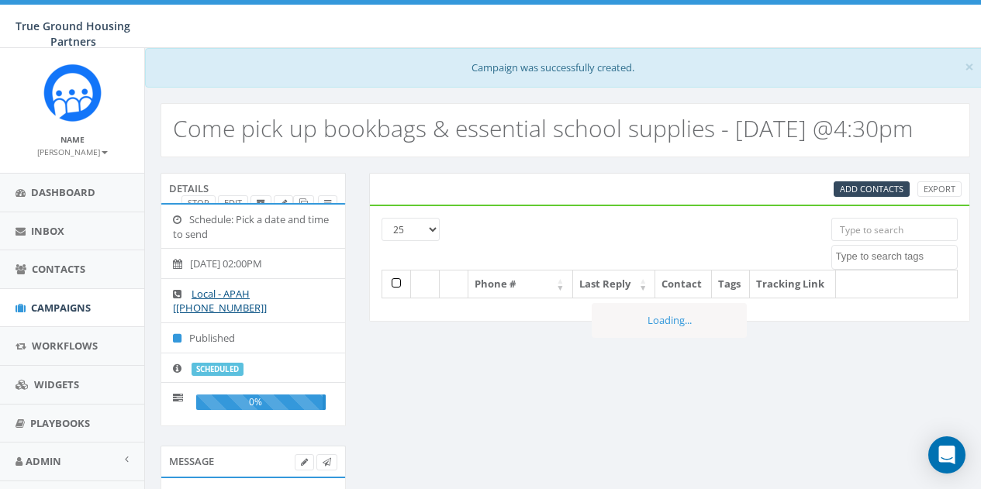
select select
